Goal: Information Seeking & Learning: Learn about a topic

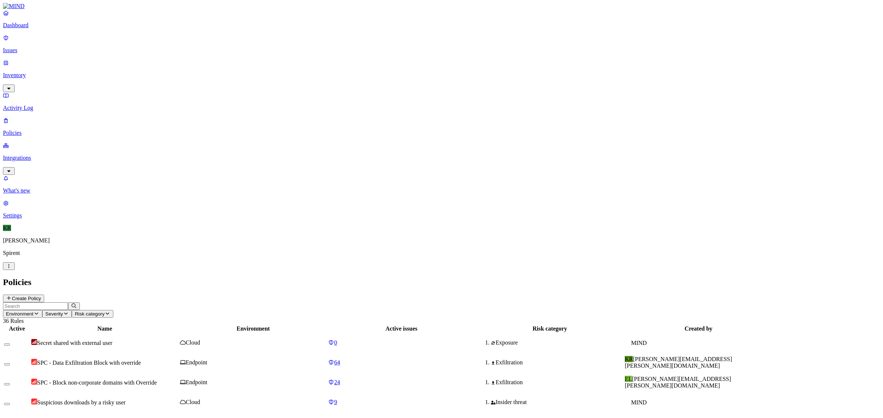
click at [31, 47] on p "Issues" at bounding box center [441, 50] width 877 height 7
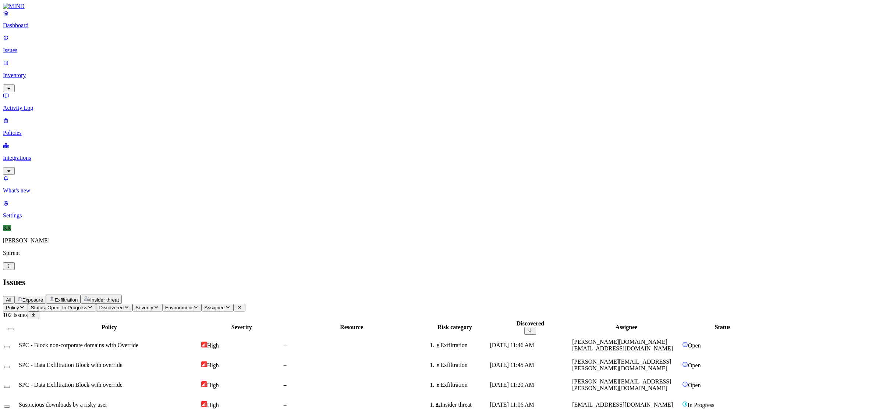
click at [119, 297] on span "Insider threat" at bounding box center [104, 300] width 29 height 6
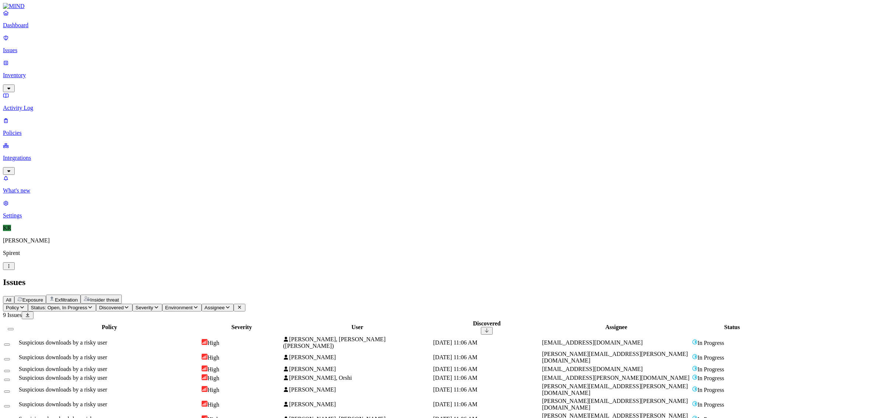
click at [32, 130] on p "Policies" at bounding box center [441, 133] width 877 height 7
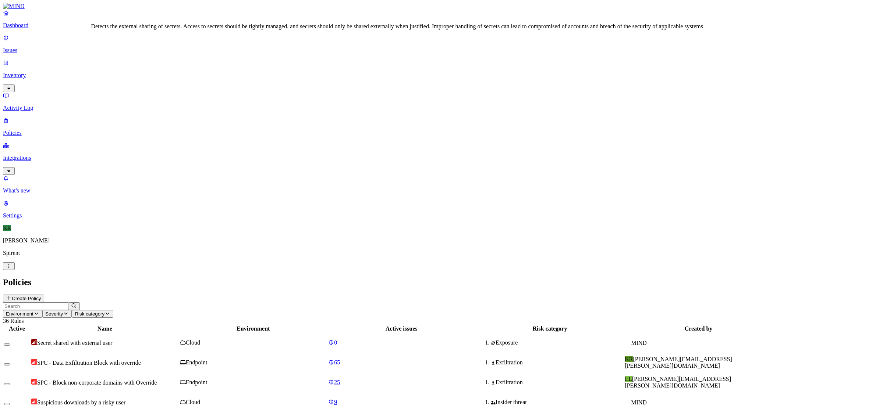
click at [112, 340] on span "Secret shared with external user" at bounding box center [74, 343] width 75 height 6
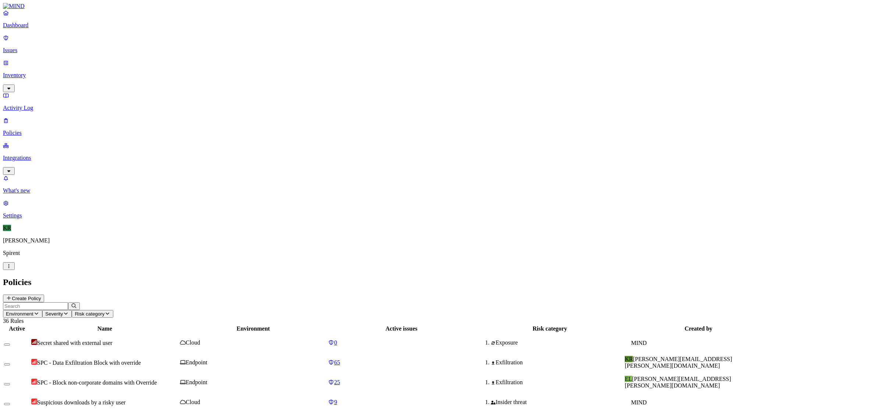
click at [141, 360] on span "SPC - Data Exfiltration Block with override" at bounding box center [89, 363] width 104 height 6
drag, startPoint x: 707, startPoint y: 8, endPoint x: 707, endPoint y: 12, distance: 4.1
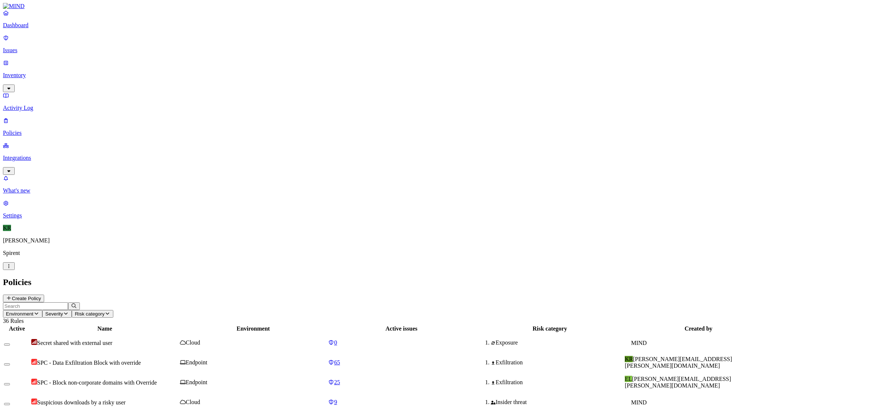
scroll to position [29, 0]
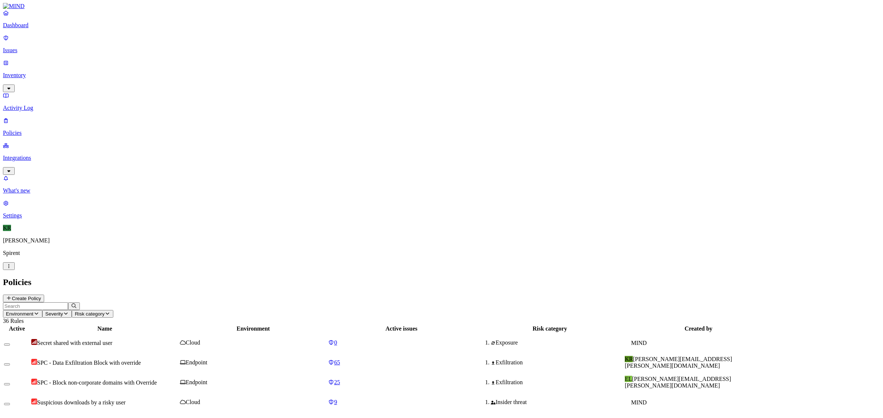
scroll to position [44, 0]
